Goal: Information Seeking & Learning: Learn about a topic

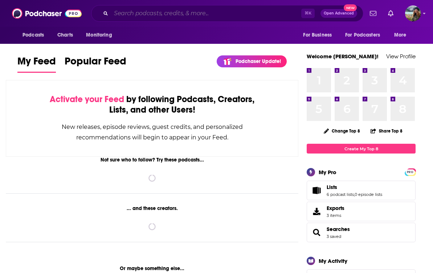
click at [125, 16] on input "Search podcasts, credits, & more..." at bounding box center [206, 14] width 190 height 12
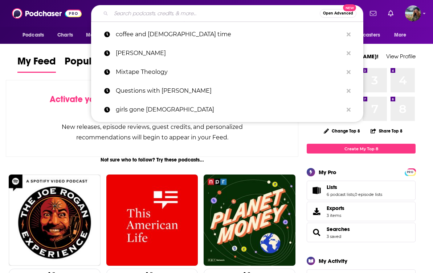
type input "k"
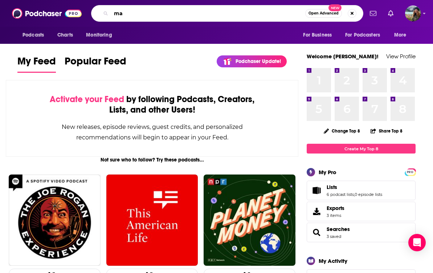
type input "m"
type input "[PERSON_NAME]"
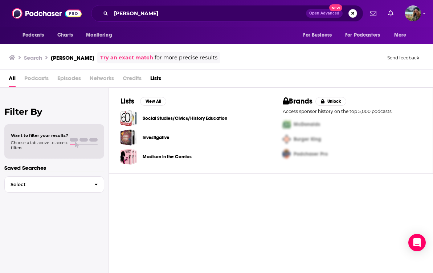
click at [352, 13] on button "Search podcasts, credits, & more..." at bounding box center [352, 13] width 9 height 9
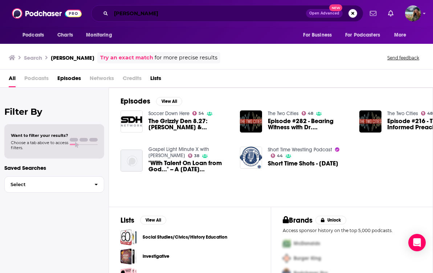
click at [165, 14] on input "[PERSON_NAME]" at bounding box center [208, 14] width 195 height 12
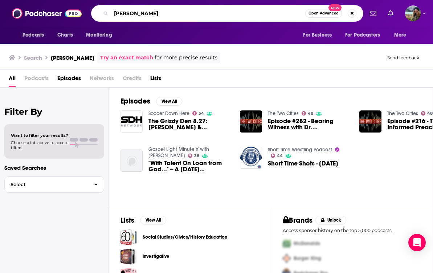
click at [165, 14] on input "[PERSON_NAME]" at bounding box center [208, 14] width 194 height 12
type input "stay true with [PERSON_NAME]"
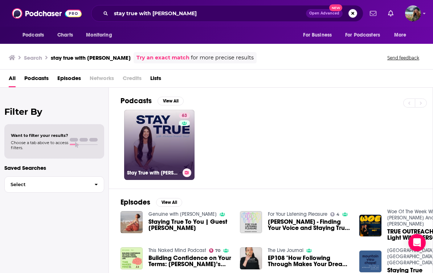
click at [150, 142] on link "63 Stay True with [PERSON_NAME] [PERSON_NAME]" at bounding box center [159, 145] width 70 height 70
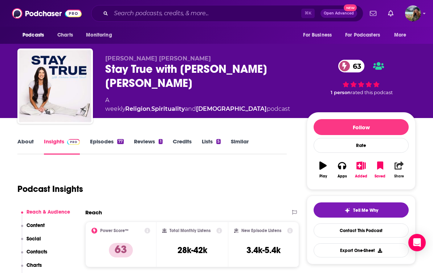
click at [400, 165] on icon "button" at bounding box center [398, 166] width 9 height 8
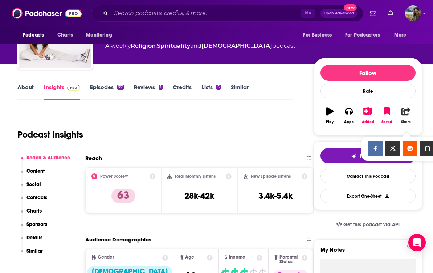
scroll to position [59, 0]
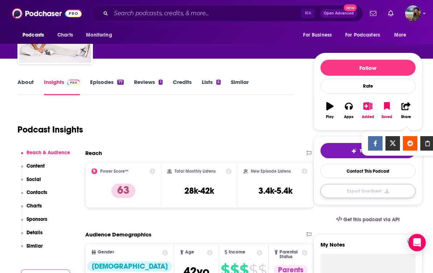
click at [344, 195] on button "Export One-Sheet" at bounding box center [367, 191] width 95 height 14
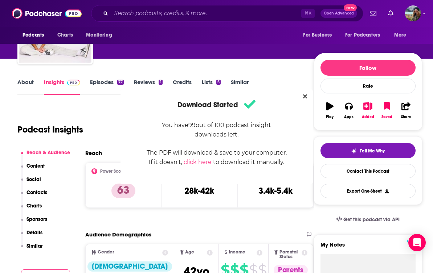
scroll to position [0, 0]
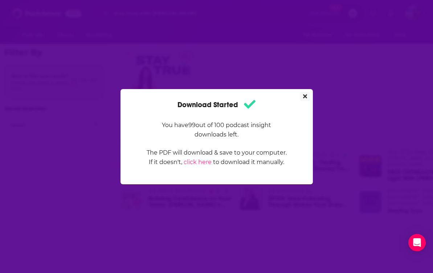
click at [304, 97] on icon "Close" at bounding box center [305, 96] width 4 height 4
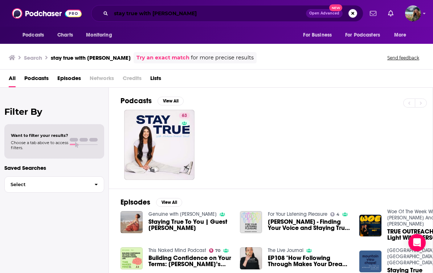
click at [206, 17] on input "stay true with [PERSON_NAME]" at bounding box center [208, 14] width 195 height 12
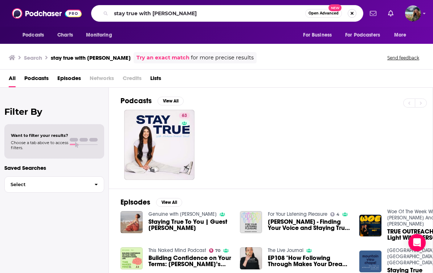
click at [351, 13] on button "Search podcasts, credits, & more..." at bounding box center [351, 13] width 9 height 9
type input "real talk with [PERSON_NAME]"
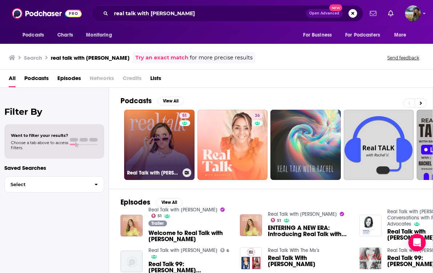
click at [173, 143] on link "51 Real Talk with [PERSON_NAME]" at bounding box center [159, 145] width 70 height 70
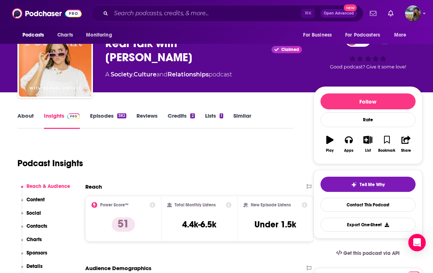
scroll to position [24, 0]
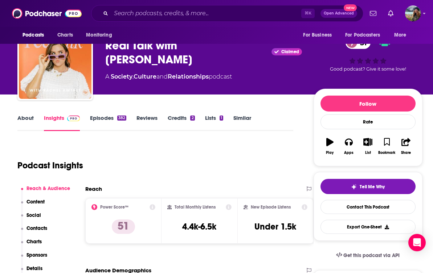
click at [282, 165] on div "Podcast Insights" at bounding box center [152, 161] width 270 height 37
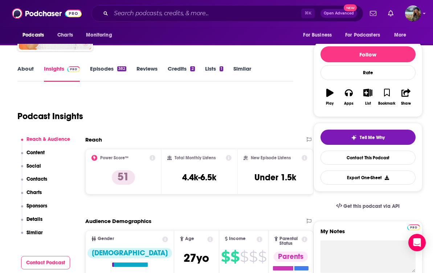
scroll to position [76, 0]
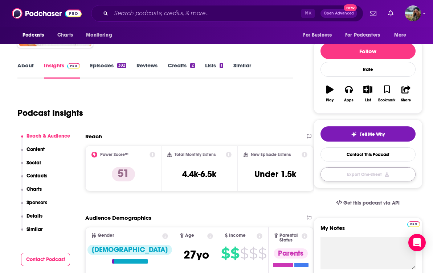
click at [370, 176] on button "Export One-Sheet" at bounding box center [367, 175] width 95 height 14
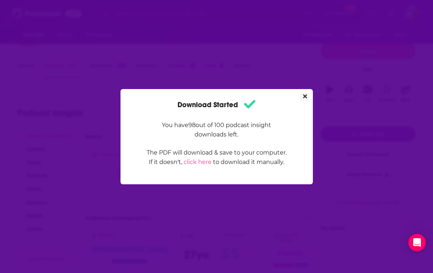
click at [306, 96] on icon "Close" at bounding box center [305, 97] width 4 height 6
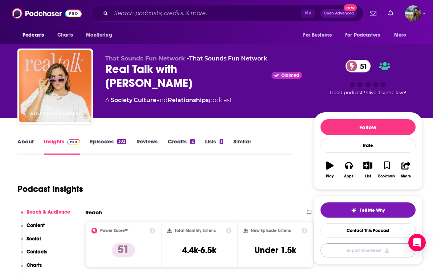
scroll to position [76, 0]
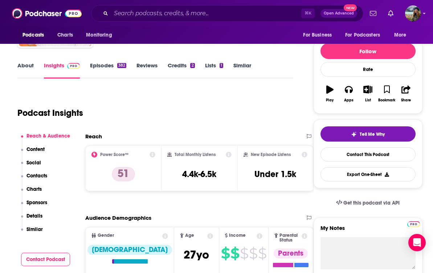
click at [193, 118] on div "Podcast Insights" at bounding box center [152, 108] width 270 height 37
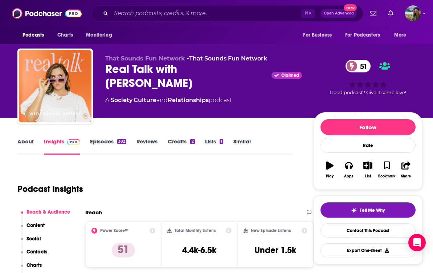
click at [132, 172] on div "Podcast Insights" at bounding box center [152, 184] width 270 height 37
click at [26, 141] on link "About" at bounding box center [25, 146] width 16 height 17
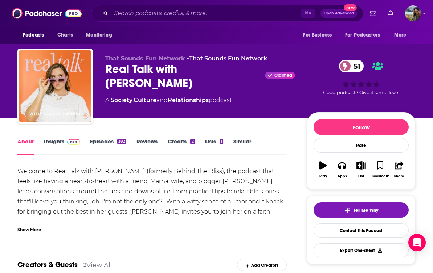
click at [107, 137] on div "About Insights Episodes 382 Reviews Credits 2 Lists 1 Similar" at bounding box center [151, 146] width 269 height 18
click at [106, 142] on link "Episodes 382" at bounding box center [108, 146] width 36 height 17
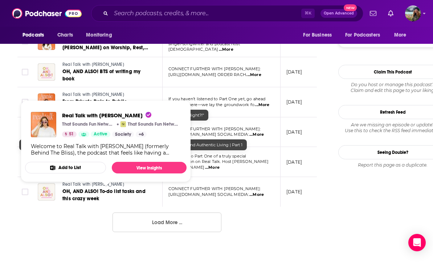
scroll to position [757, 0]
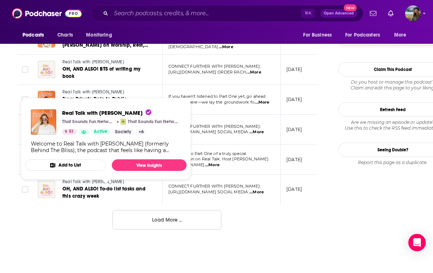
click at [143, 217] on button "Load More ..." at bounding box center [166, 220] width 109 height 20
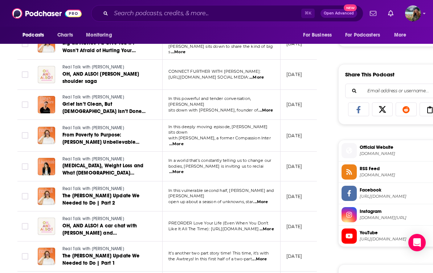
scroll to position [0, 0]
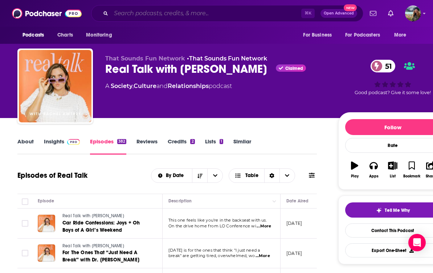
click at [164, 16] on input "Search podcasts, credits, & more..." at bounding box center [206, 14] width 190 height 12
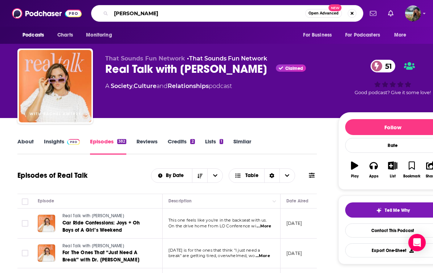
type input "[PERSON_NAME] spring"
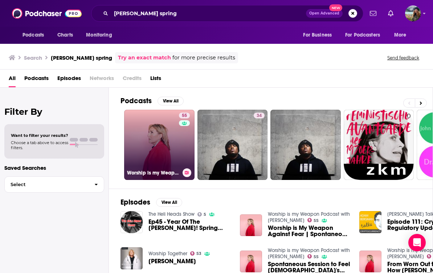
click at [164, 140] on link "55 Worship is my Weapon Podcast with [PERSON_NAME]" at bounding box center [159, 145] width 70 height 70
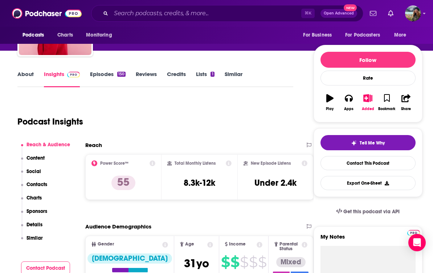
scroll to position [67, 0]
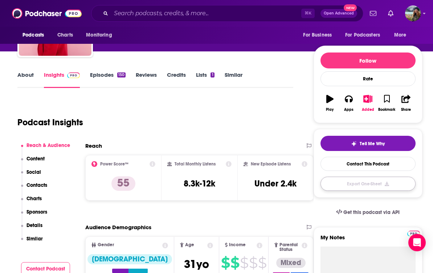
click at [350, 184] on button "Export One-Sheet" at bounding box center [367, 184] width 95 height 14
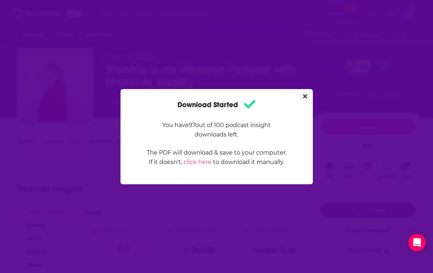
click at [305, 95] on icon "Close" at bounding box center [305, 97] width 4 height 6
